Goal: Task Accomplishment & Management: Manage account settings

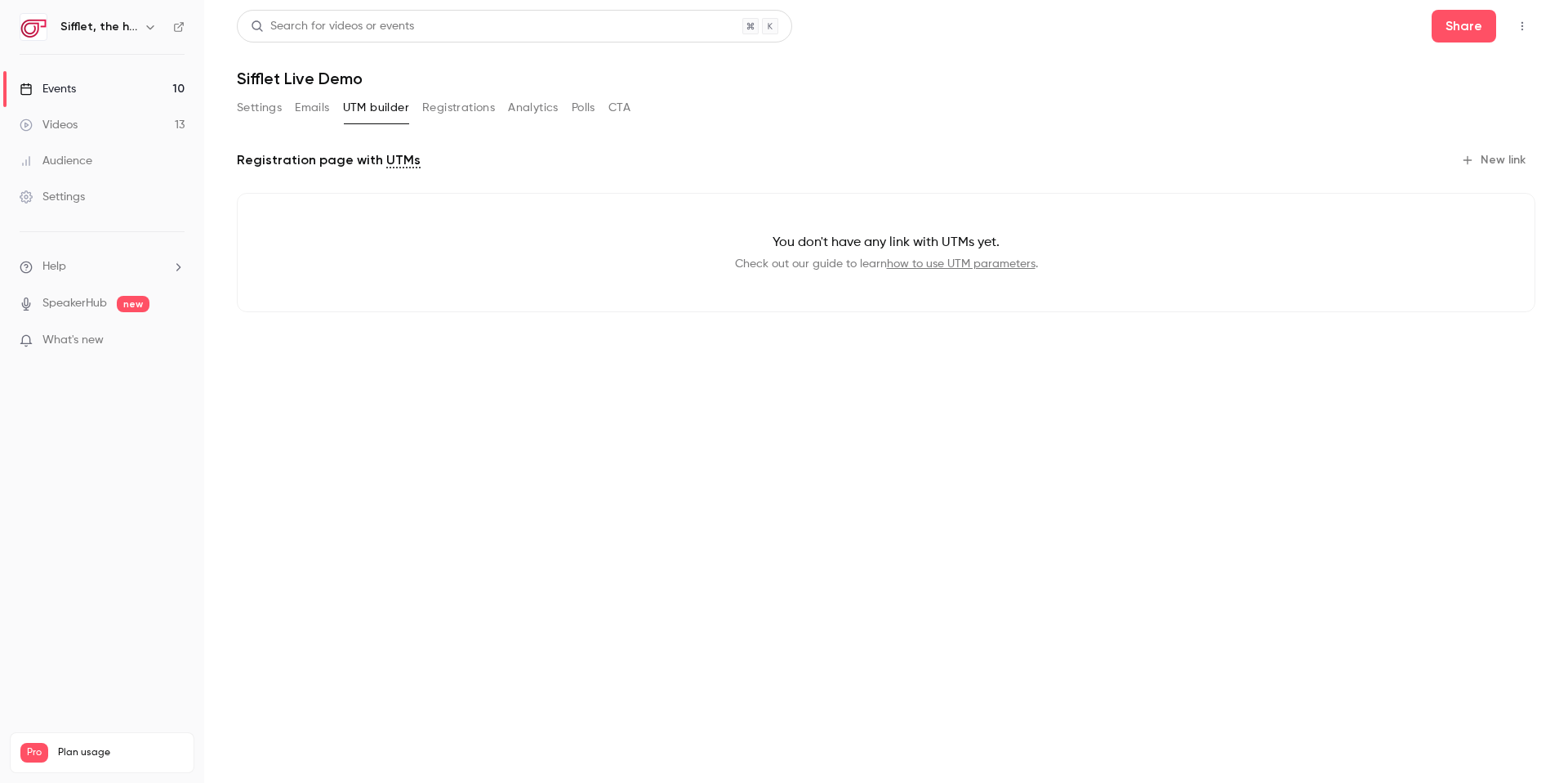
click at [118, 95] on link "Events 10" at bounding box center [102, 89] width 204 height 36
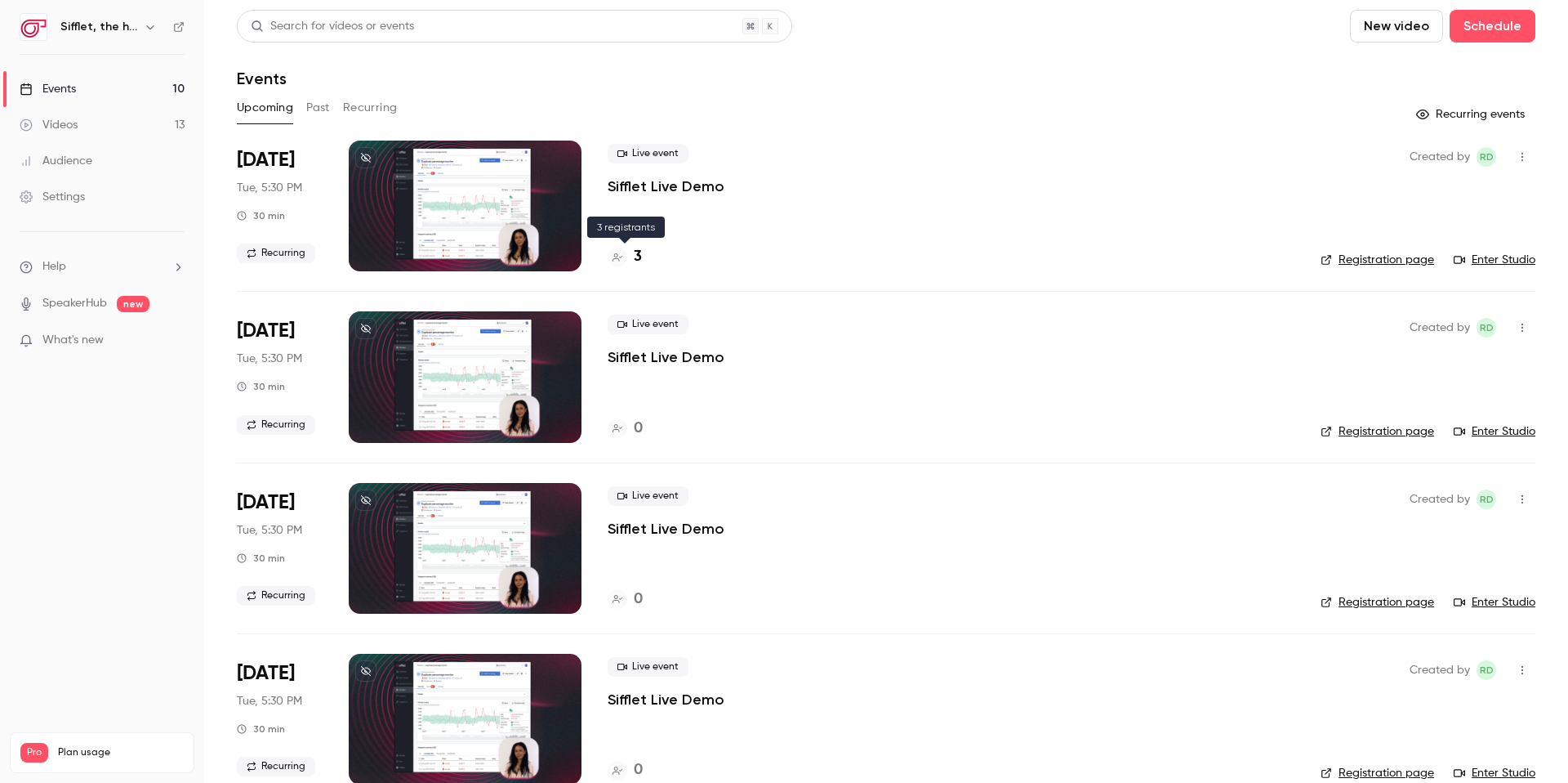
click at [635, 261] on h4 "3" at bounding box center [638, 257] width 8 height 22
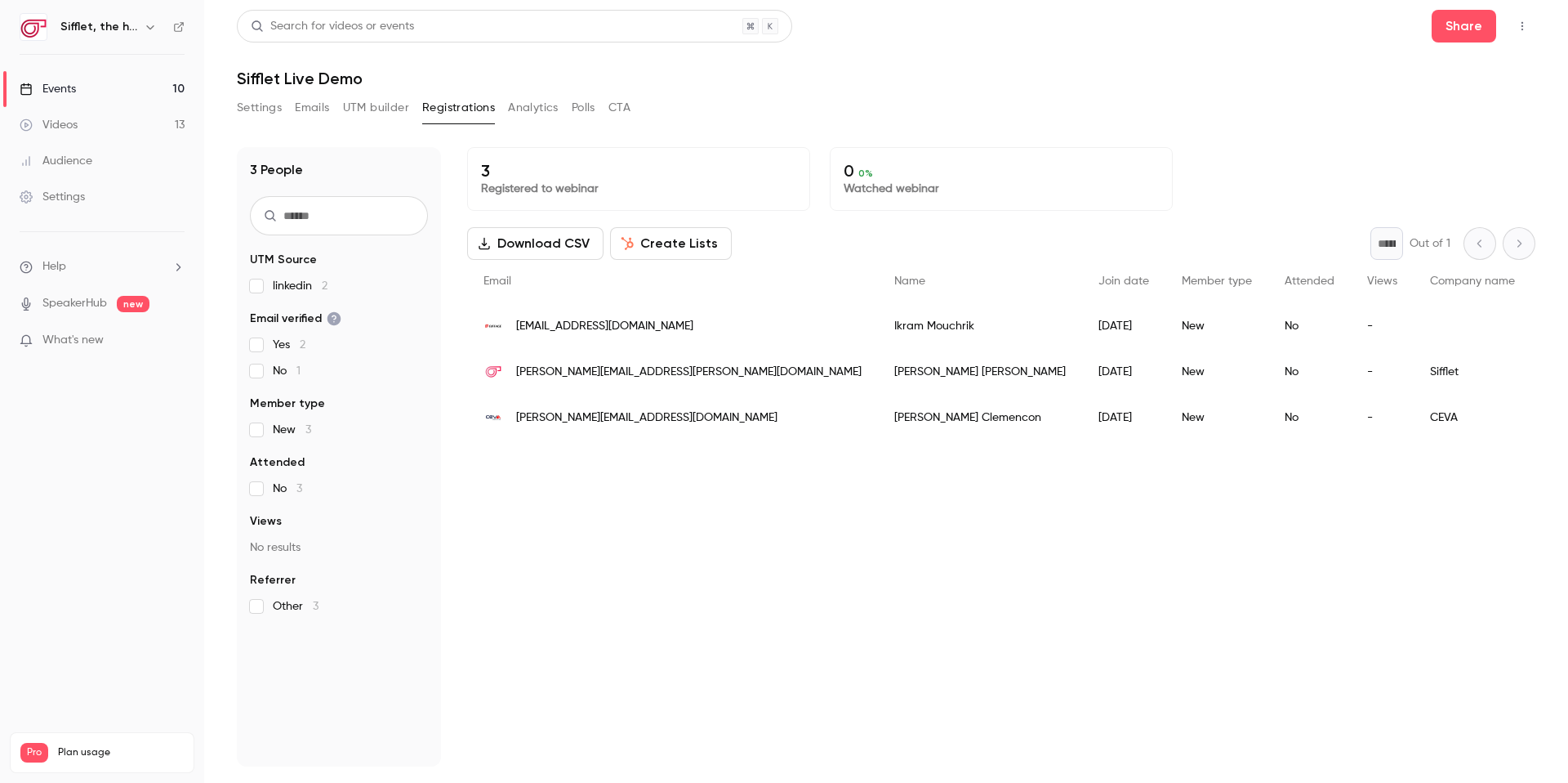
click at [609, 336] on div "ikram.mouchrik@eiffage.com" at bounding box center [673, 326] width 411 height 46
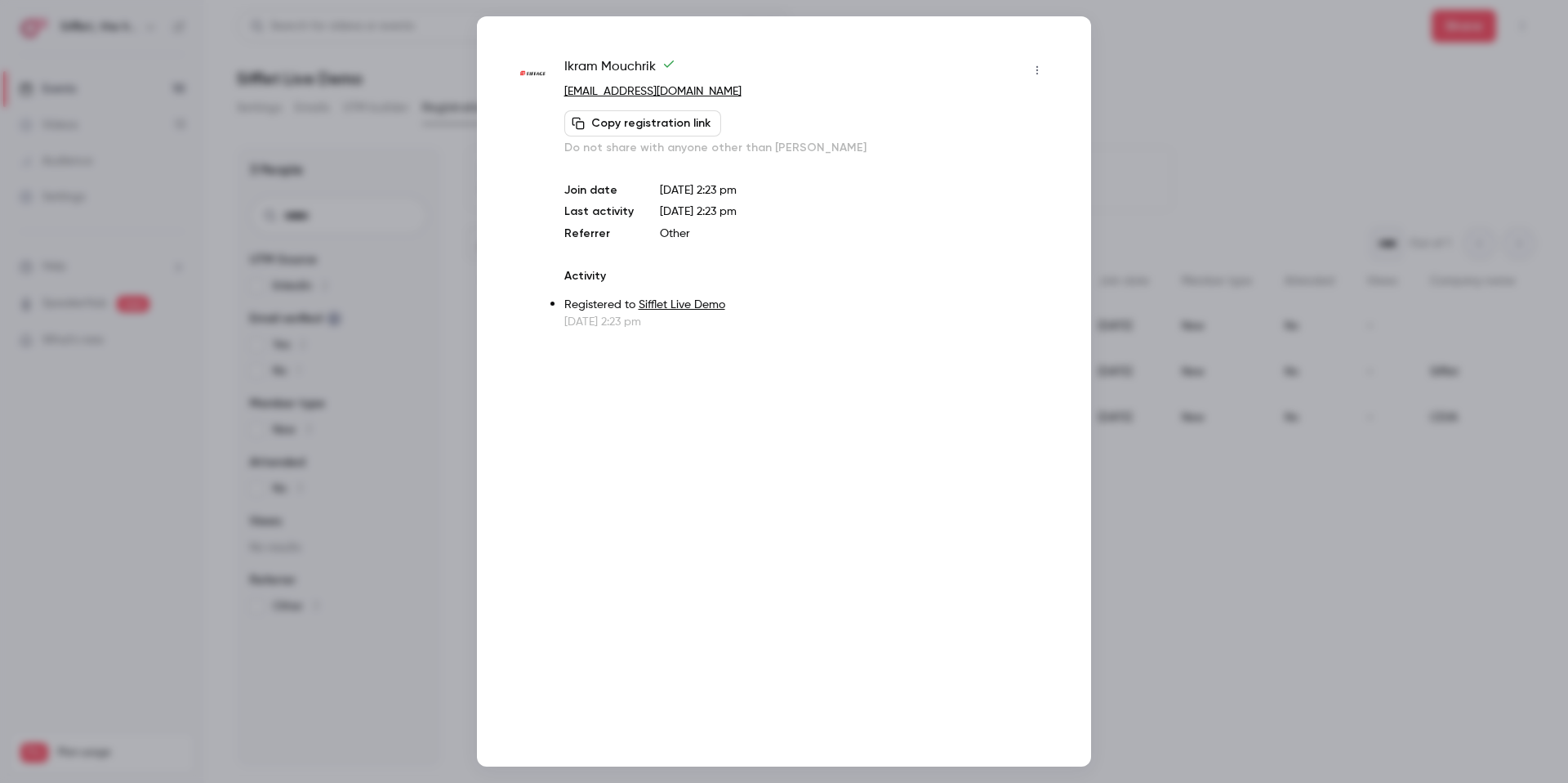
click at [1143, 52] on div at bounding box center [784, 392] width 1568 height 783
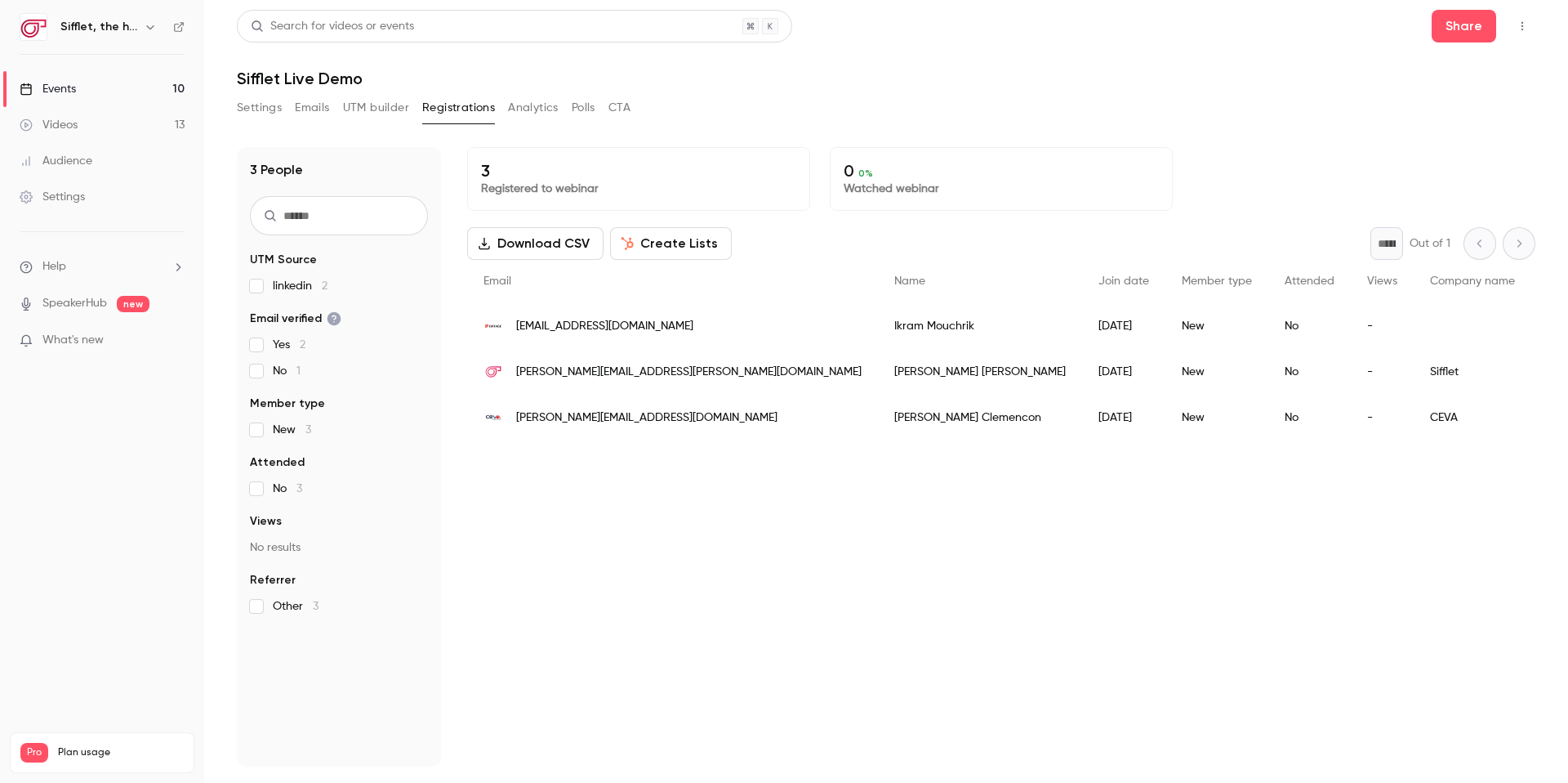
click at [493, 329] on img "People list" at bounding box center [493, 325] width 19 height 19
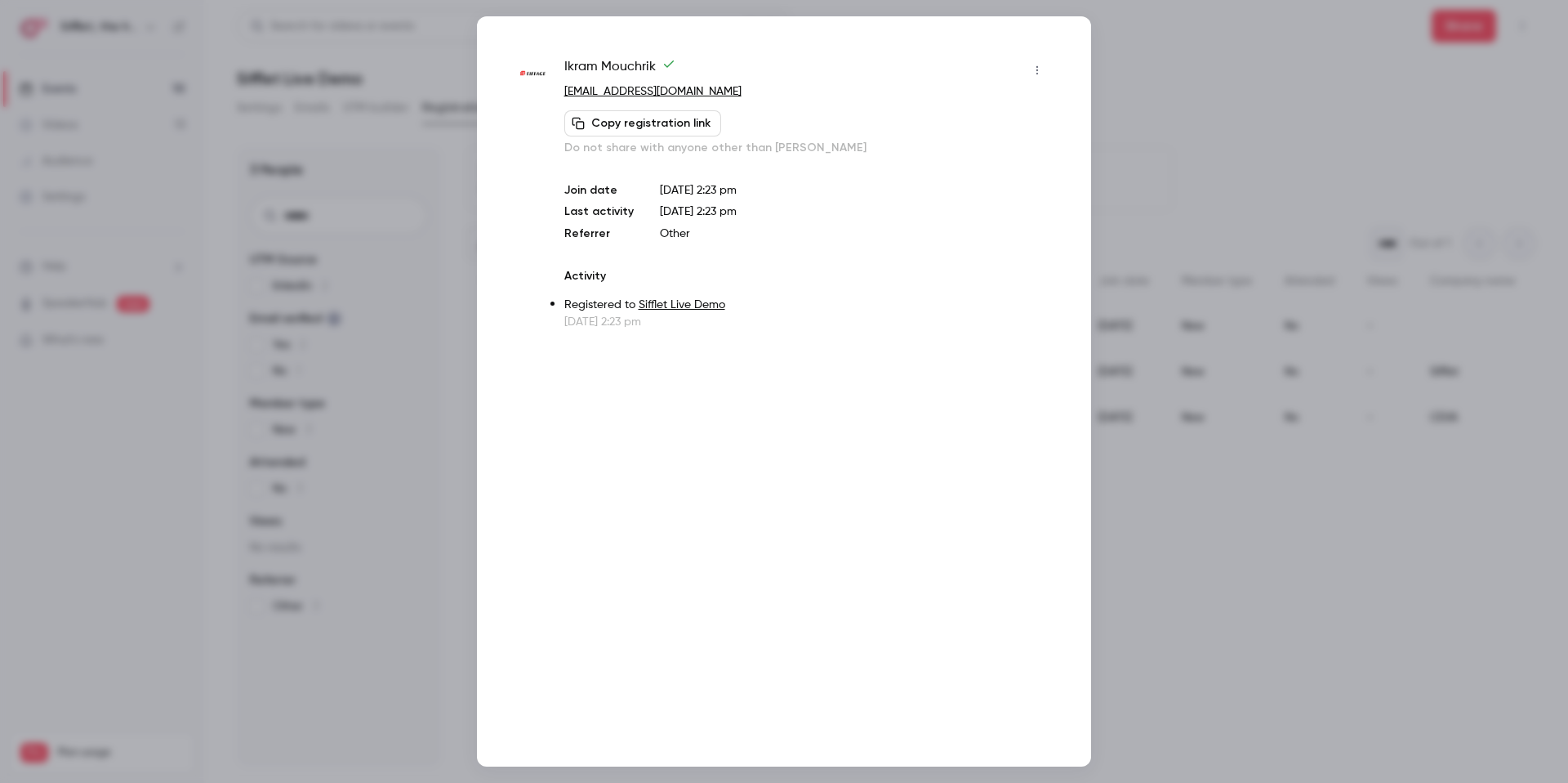
click at [572, 60] on span "Ikram Mouchrik" at bounding box center [619, 69] width 111 height 26
drag, startPoint x: 562, startPoint y: 64, endPoint x: 687, endPoint y: 68, distance: 125.1
click at [687, 68] on div "Ikram Mouchrik" at bounding box center [807, 69] width 486 height 26
copy span "Ikram Mouchrik"
click at [1074, 55] on div "Ikram Mouchrik ikram.mouchrik@eiffage.com Copy registration link Do not share w…" at bounding box center [784, 391] width 614 height 750
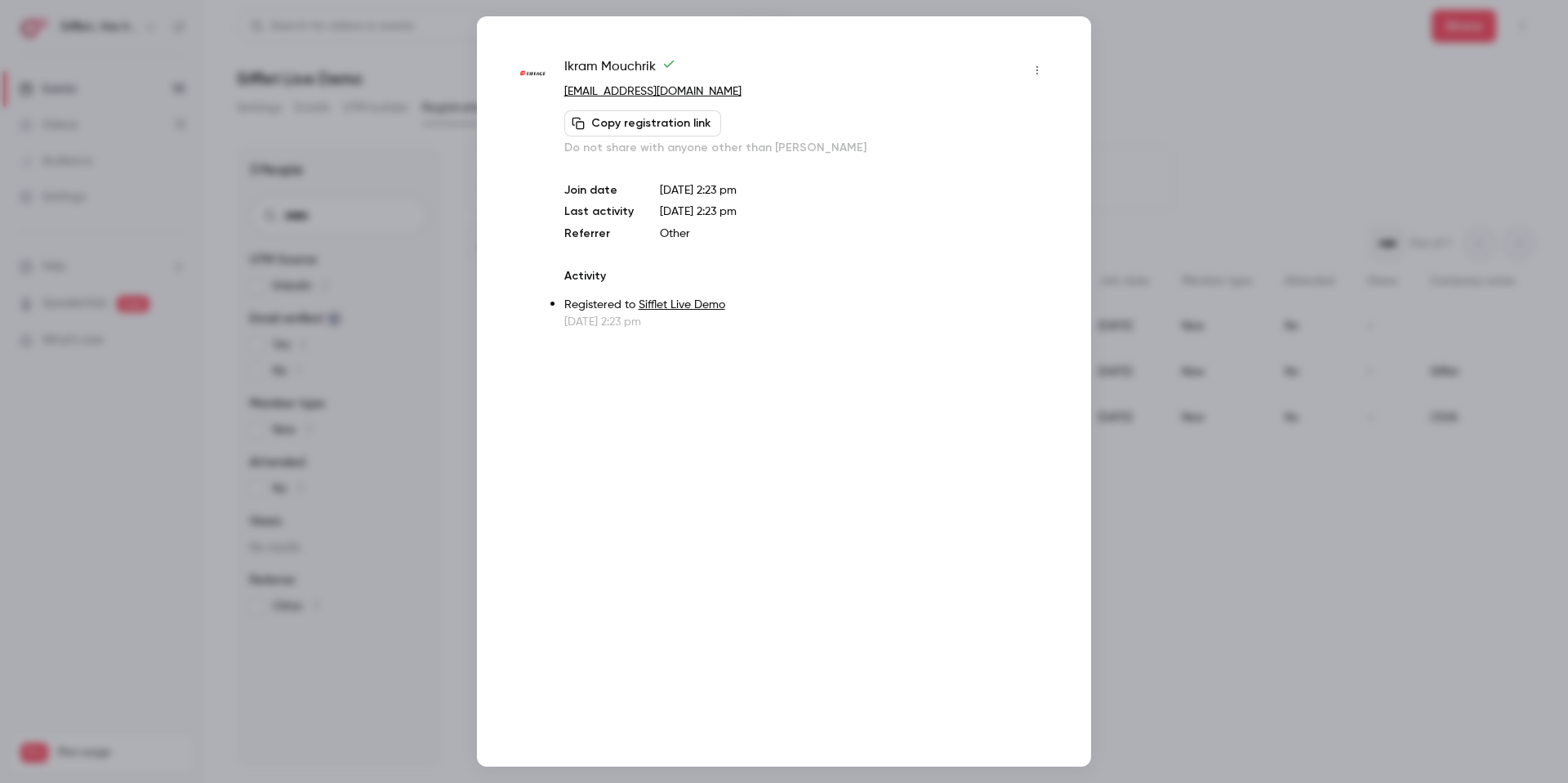
click at [1086, 91] on div "Ikram Mouchrik ikram.mouchrik@eiffage.com Copy registration link Do not share w…" at bounding box center [784, 391] width 614 height 750
click at [1122, 140] on div at bounding box center [784, 392] width 1568 height 783
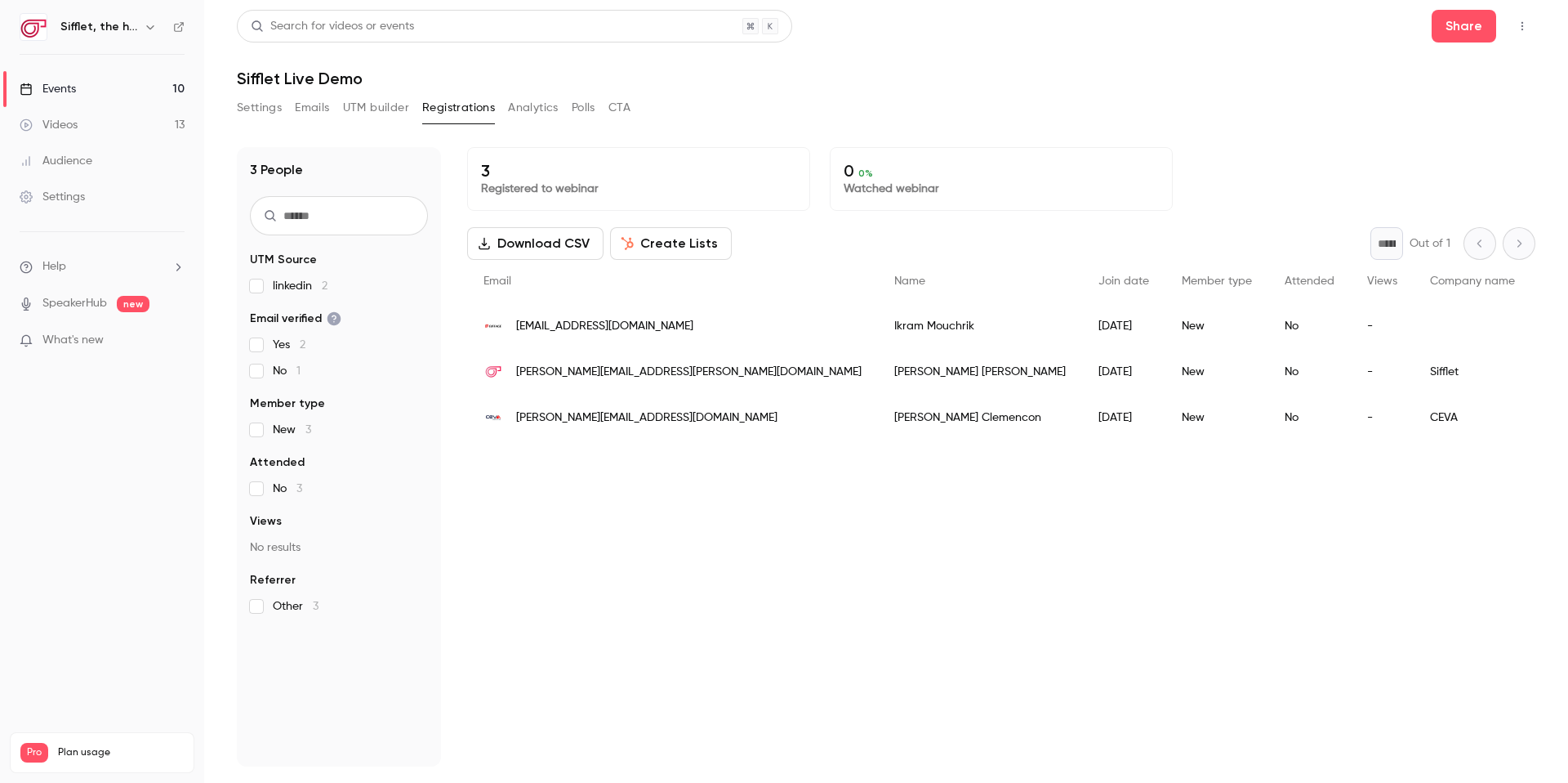
click at [130, 111] on link "Videos 13" at bounding box center [102, 125] width 204 height 36
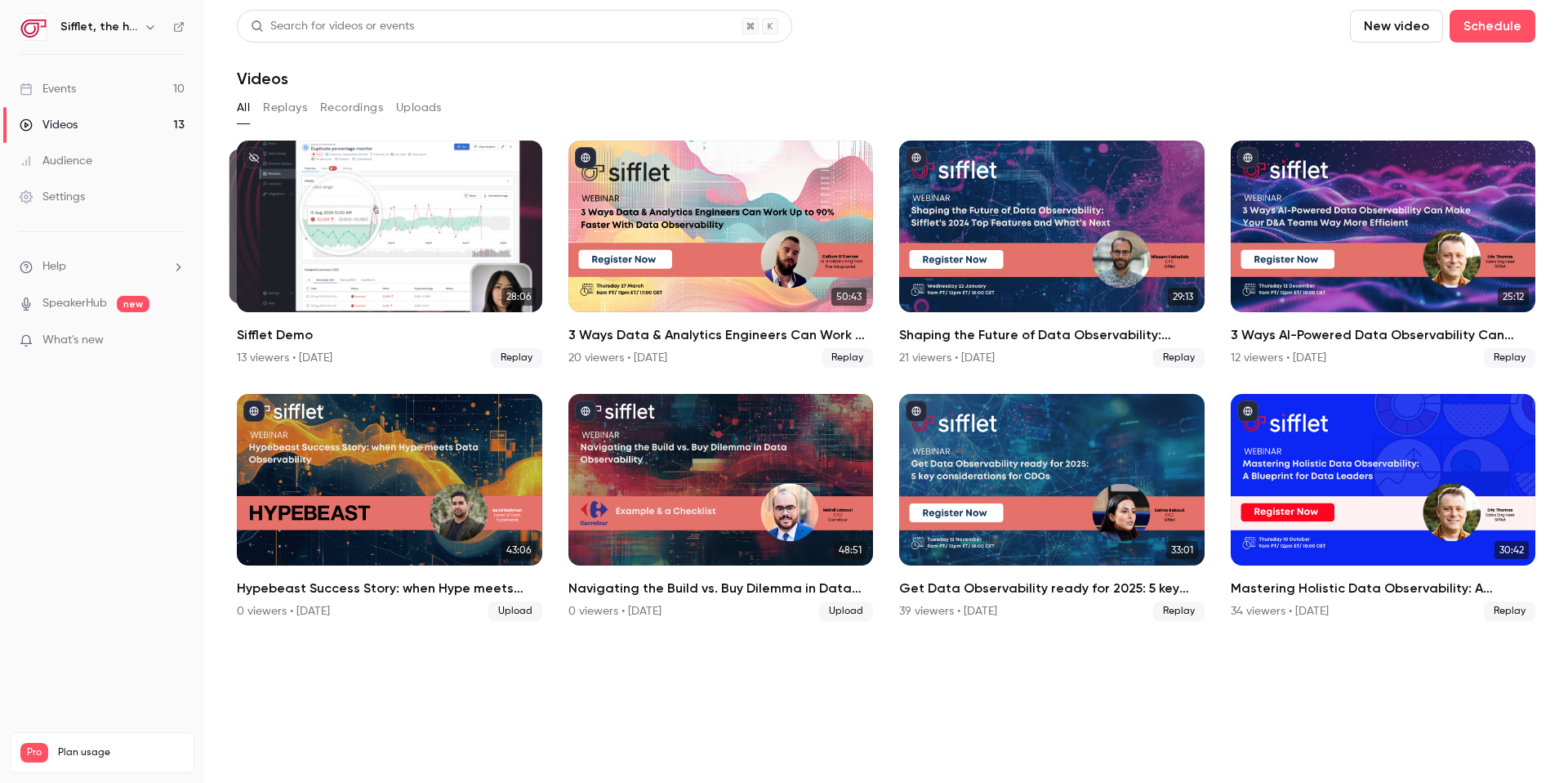
click at [139, 83] on link "Events 10" at bounding box center [102, 89] width 204 height 36
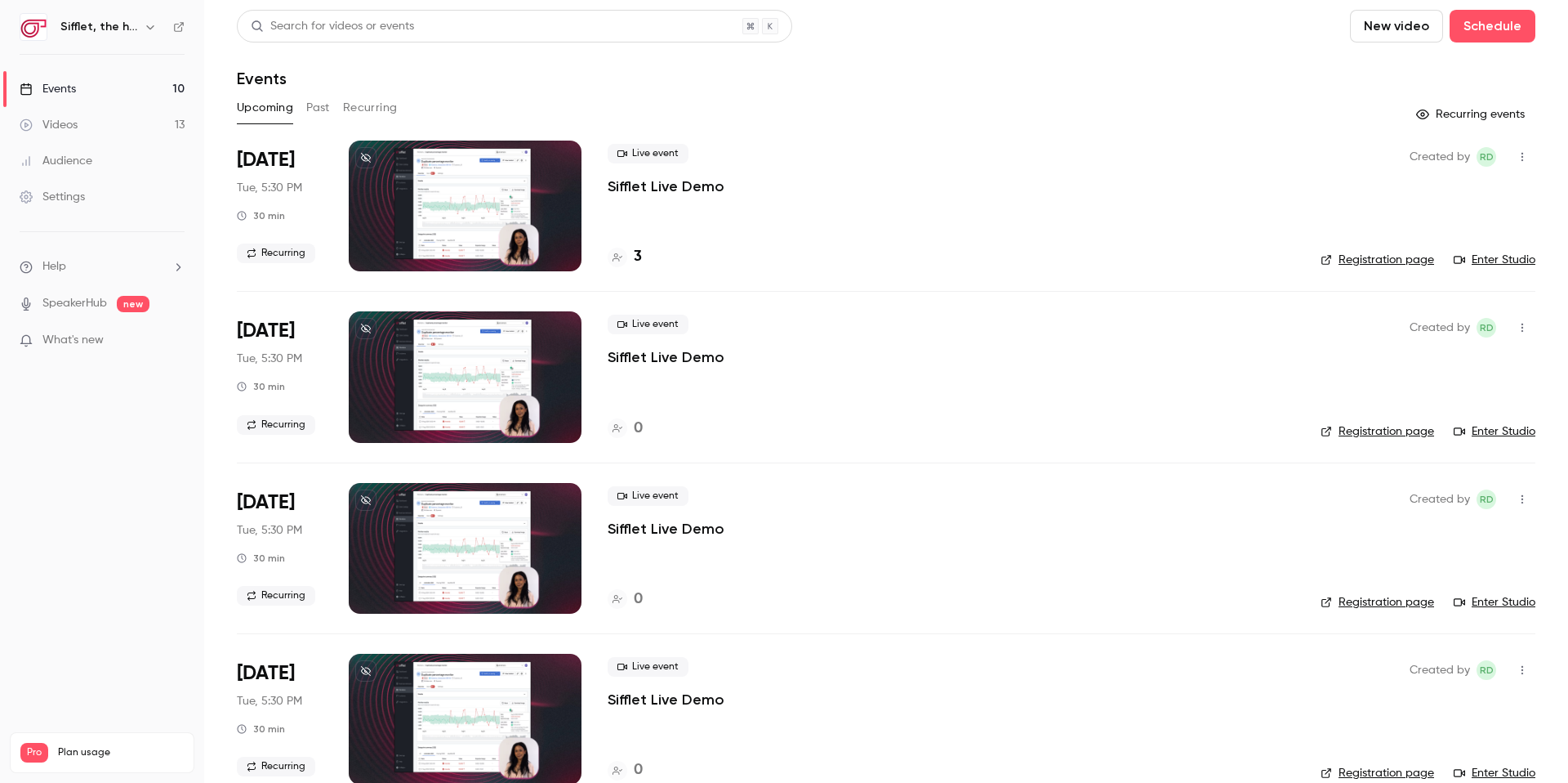
click at [1050, 332] on div "Live event Sifflet Live Demo" at bounding box center [950, 341] width 687 height 53
click at [1519, 334] on button "button" at bounding box center [1522, 327] width 26 height 26
click at [1426, 483] on li "Delete" at bounding box center [1446, 497] width 176 height 42
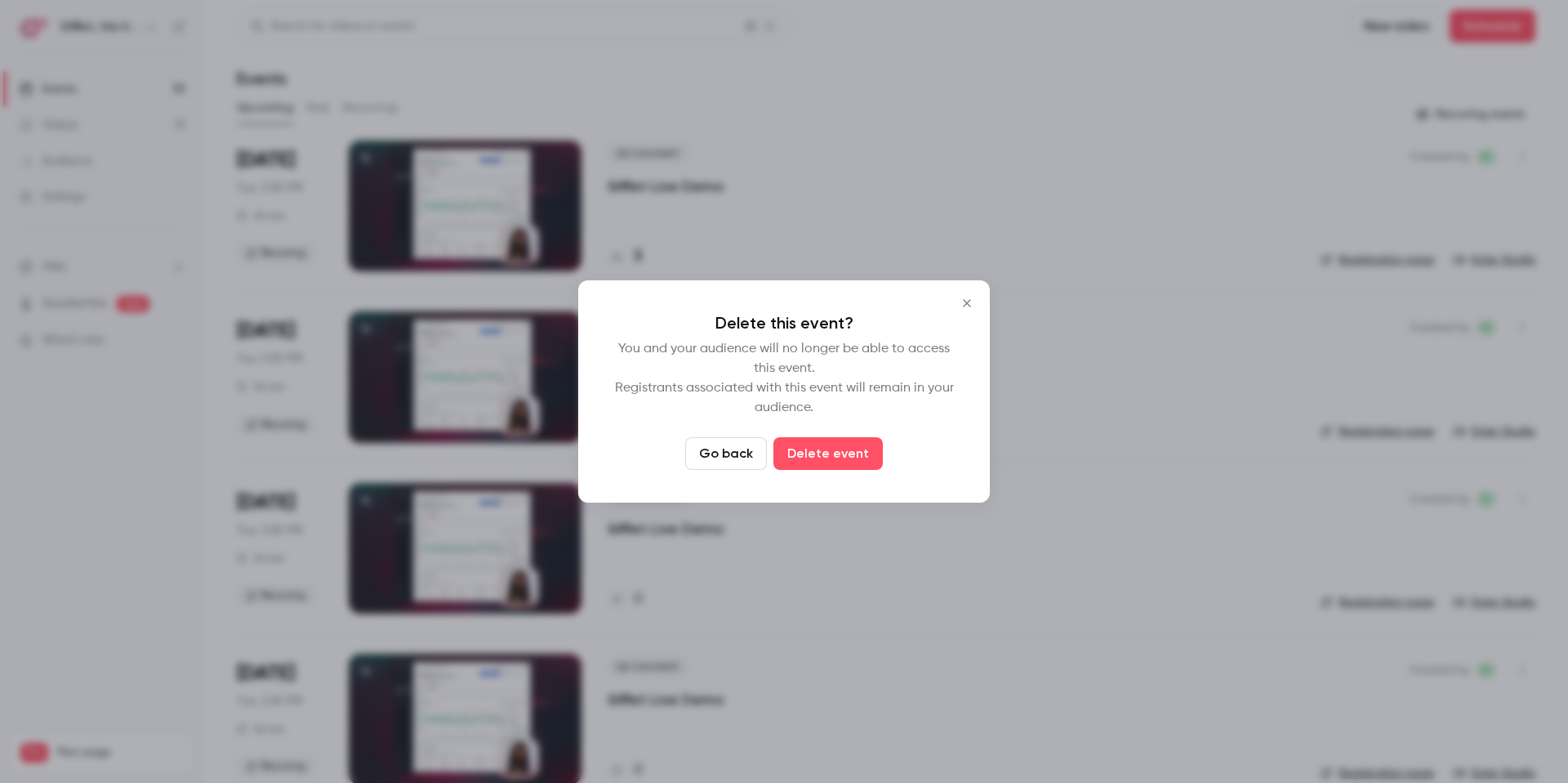
click at [961, 301] on icon "Close" at bounding box center [967, 303] width 19 height 13
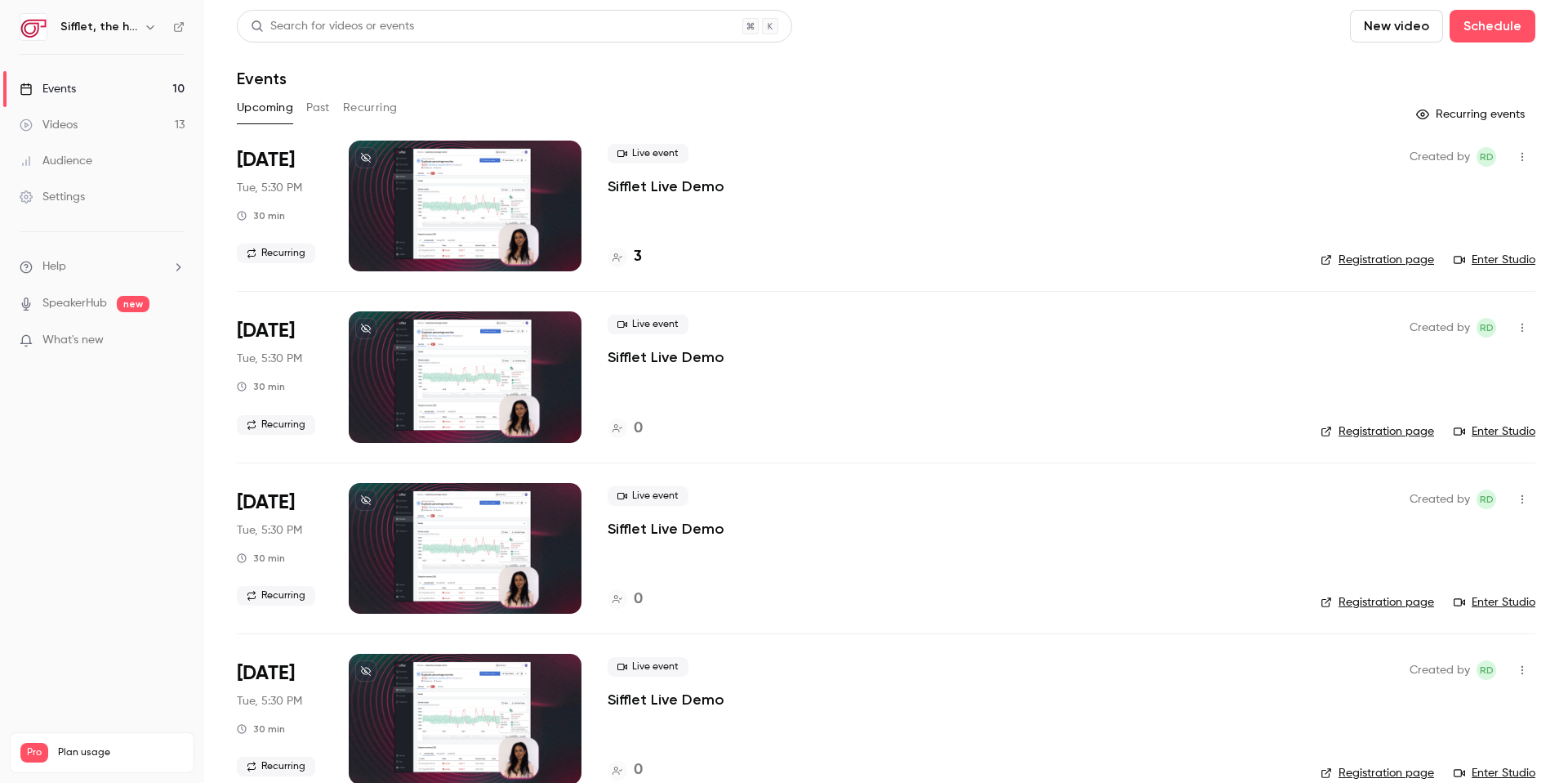
click at [1534, 327] on button "button" at bounding box center [1522, 327] width 26 height 26
click at [1263, 408] on div at bounding box center [784, 392] width 1568 height 783
click at [108, 120] on link "Videos 13" at bounding box center [102, 125] width 204 height 36
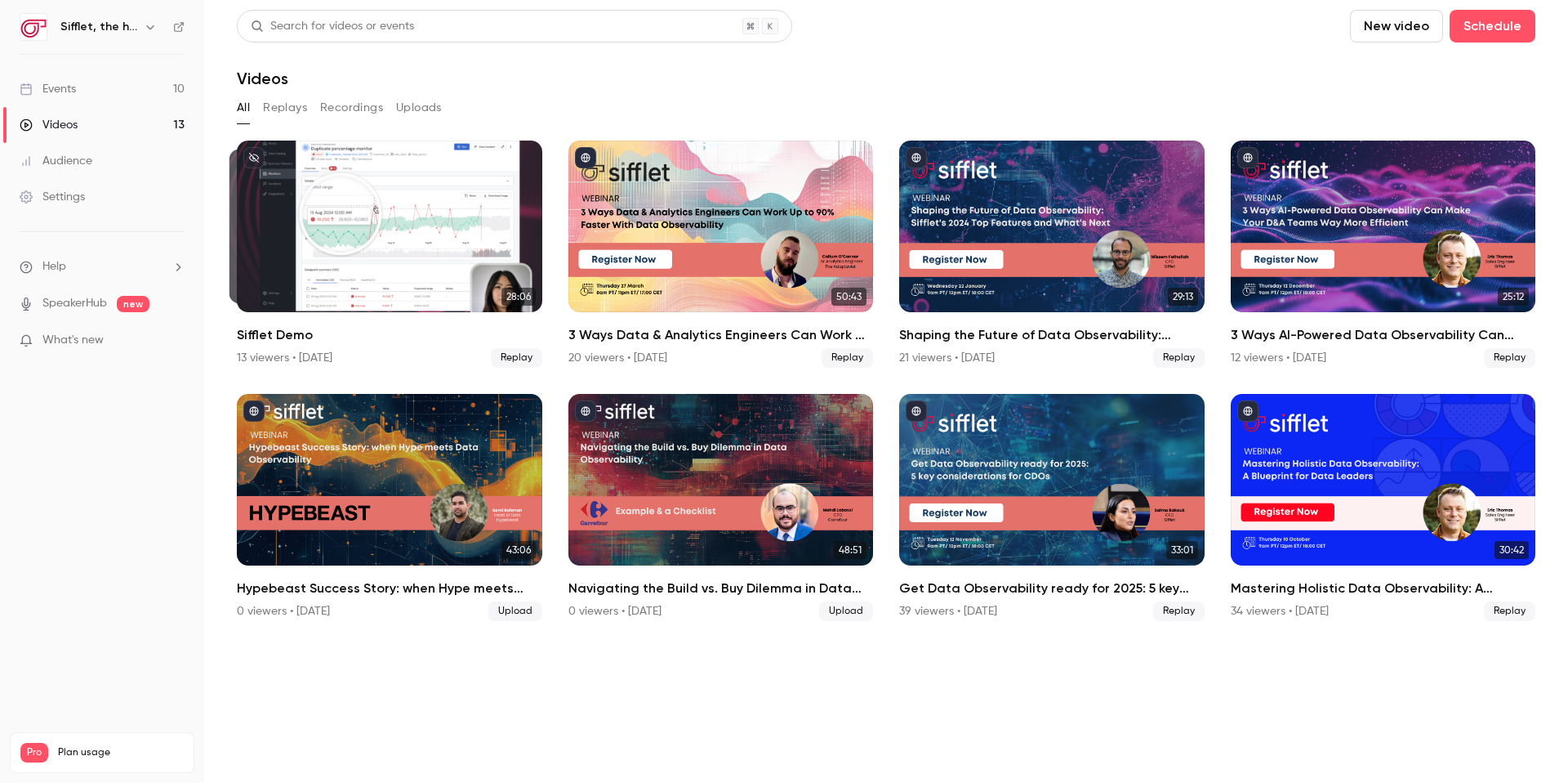
click at [96, 81] on link "Events 10" at bounding box center [102, 89] width 204 height 36
